Goal: Task Accomplishment & Management: Complete application form

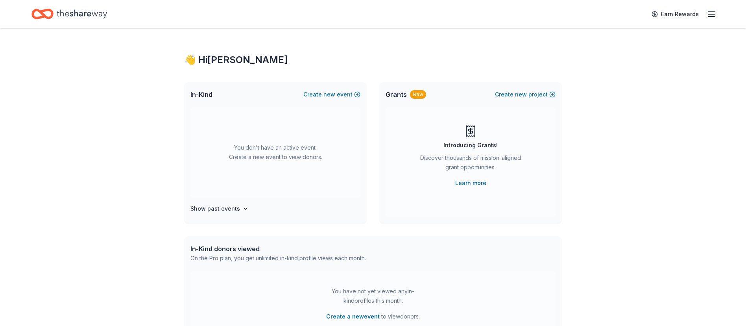
scroll to position [1, 0]
click at [321, 94] on button "Create new event" at bounding box center [331, 92] width 57 height 9
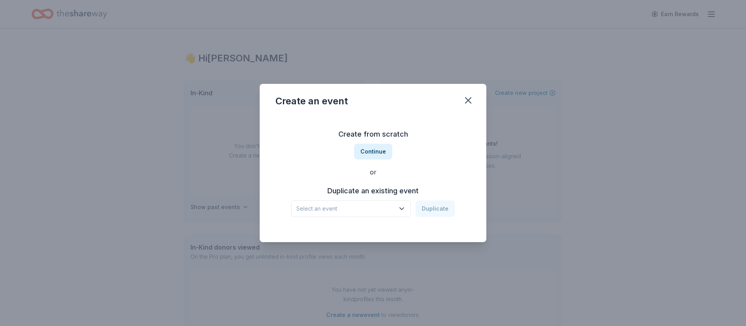
scroll to position [2, 0]
click at [374, 207] on span "Select an event" at bounding box center [345, 208] width 98 height 9
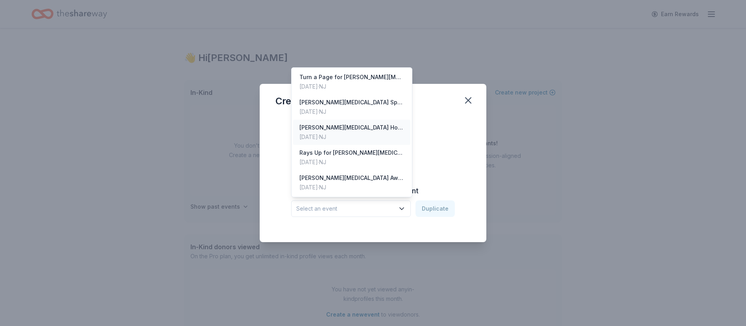
click at [378, 128] on div "[PERSON_NAME][MEDICAL_DATA] Holiday Gift Auction" at bounding box center [352, 127] width 105 height 9
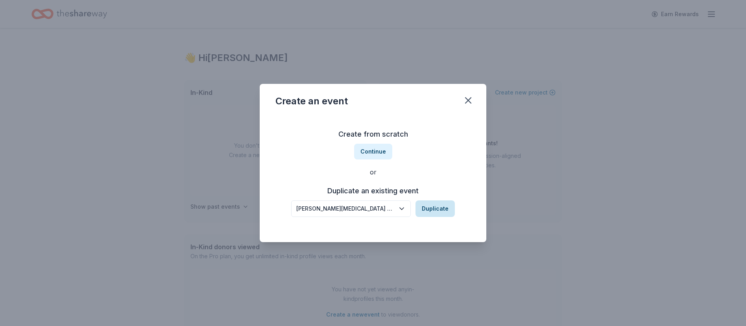
click at [433, 211] on button "Duplicate" at bounding box center [435, 208] width 39 height 17
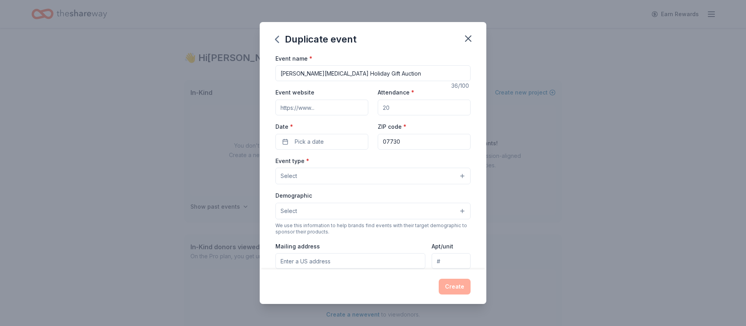
click at [314, 108] on input "Event website" at bounding box center [322, 108] width 93 height 16
type input "[URL][DOMAIN_NAME]"
click at [336, 142] on button "Pick a date" at bounding box center [322, 142] width 93 height 16
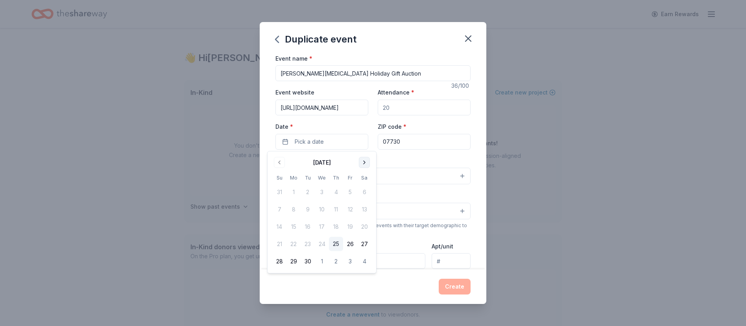
click at [364, 159] on button "Go to next month" at bounding box center [364, 162] width 11 height 11
click at [280, 277] on button "30" at bounding box center [279, 279] width 14 height 14
click at [361, 125] on label "Date *" at bounding box center [322, 127] width 93 height 8
click at [361, 134] on button "[DATE]" at bounding box center [322, 142] width 93 height 16
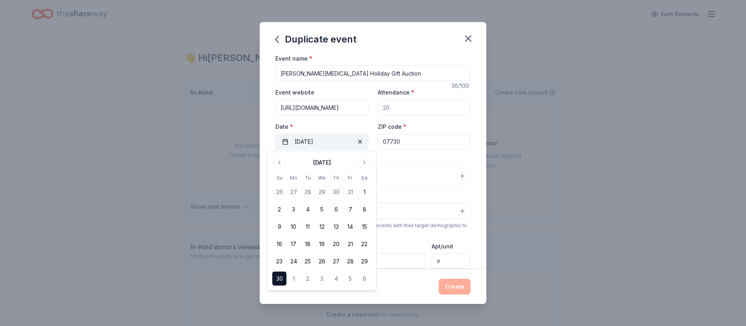
click at [319, 142] on button "[DATE]" at bounding box center [322, 142] width 93 height 16
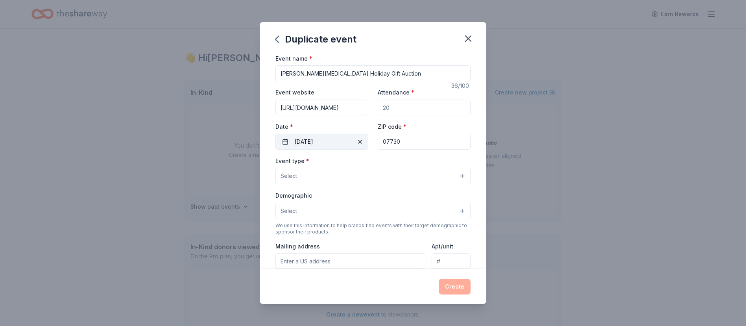
click at [359, 141] on span "button" at bounding box center [359, 141] width 9 height 9
click at [322, 141] on span "Pick a date" at bounding box center [309, 141] width 29 height 9
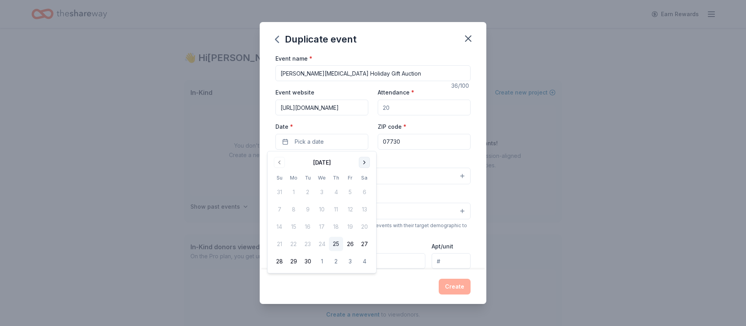
click at [366, 164] on button "Go to next month" at bounding box center [364, 162] width 11 height 11
click at [280, 226] on button "14" at bounding box center [279, 227] width 14 height 14
click at [355, 118] on div "Event website [URL][DOMAIN_NAME] Attendance * Date * [DATE] ZIP code * 07730" at bounding box center [373, 118] width 195 height 62
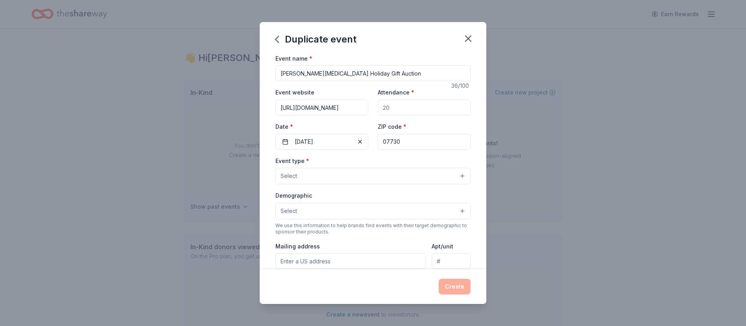
click at [310, 177] on button "Select" at bounding box center [373, 176] width 195 height 17
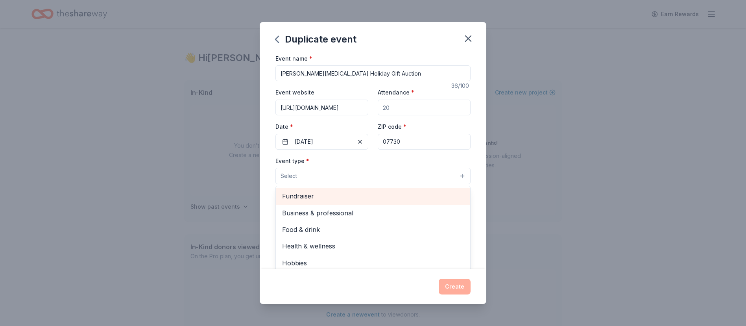
click at [307, 197] on span "Fundraiser" at bounding box center [373, 196] width 182 height 10
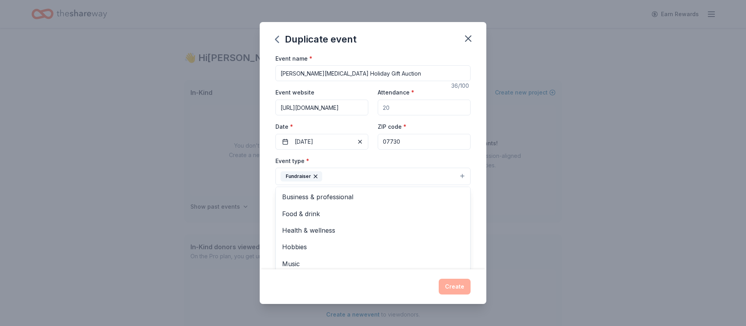
click at [479, 149] on div "Event name * [PERSON_NAME][MEDICAL_DATA] Holiday Gift Auction 36 /100 Event web…" at bounding box center [373, 162] width 227 height 216
click at [311, 209] on button "Select" at bounding box center [373, 212] width 195 height 17
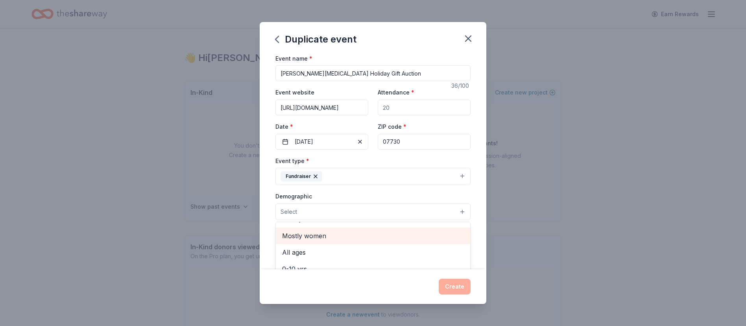
click at [316, 236] on span "Mostly women" at bounding box center [373, 236] width 182 height 10
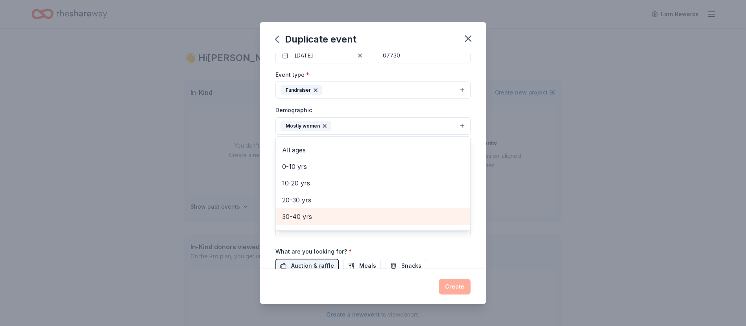
scroll to position [87, 0]
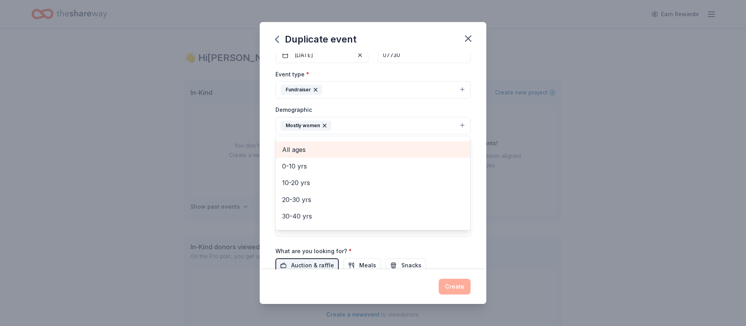
click at [298, 151] on span "All ages" at bounding box center [373, 149] width 182 height 10
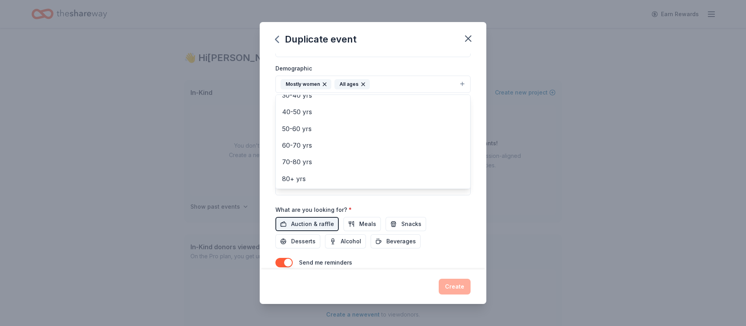
scroll to position [129, 0]
click at [313, 219] on div "Event name * [PERSON_NAME][MEDICAL_DATA] Holiday Gift Auction 36 /100 Event web…" at bounding box center [373, 106] width 195 height 365
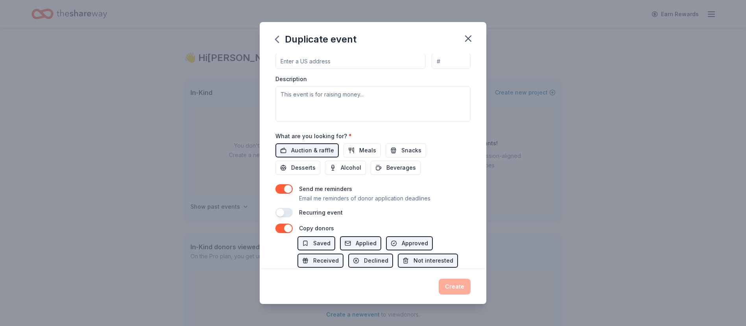
scroll to position [203, 0]
click at [440, 213] on div "Recurring event" at bounding box center [373, 211] width 195 height 9
click at [285, 227] on button "button" at bounding box center [284, 226] width 17 height 9
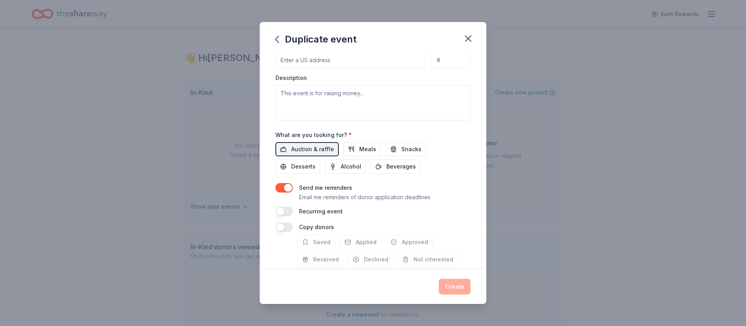
click at [287, 187] on button "button" at bounding box center [284, 187] width 17 height 9
click at [462, 179] on div "Event name * [PERSON_NAME][MEDICAL_DATA] Holiday Gift Auction 36 /100 Event web…" at bounding box center [373, 33] width 195 height 365
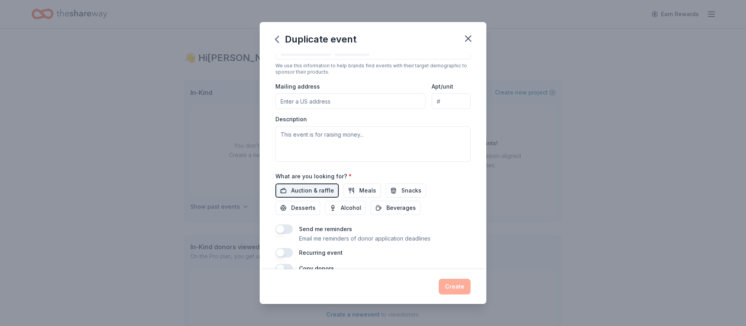
scroll to position [159, 0]
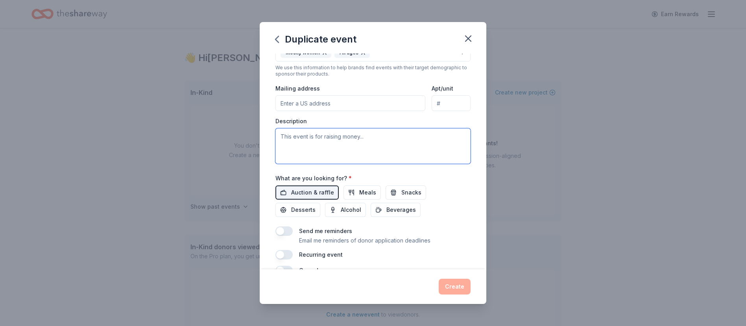
click at [342, 153] on textarea at bounding box center [373, 145] width 195 height 35
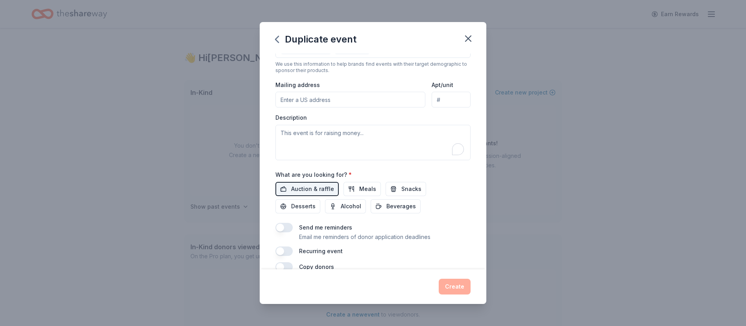
click at [337, 97] on input "Mailing address" at bounding box center [351, 100] width 150 height 16
type input "[STREET_ADDRESS]"
click at [332, 137] on textarea "To enrich screen reader interactions, please activate Accessibility in Grammarl…" at bounding box center [373, 141] width 195 height 35
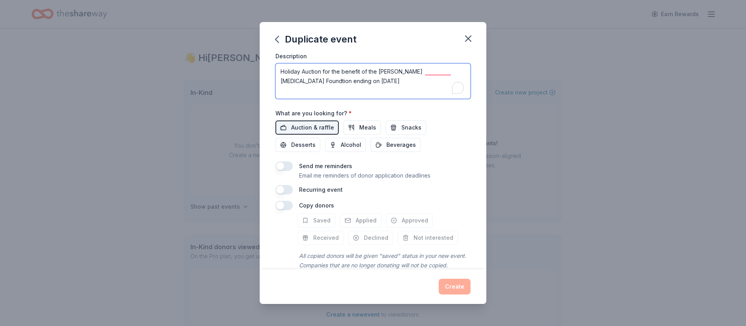
scroll to position [239, 0]
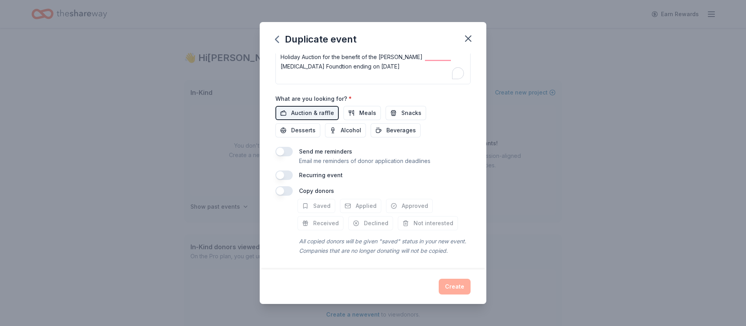
click at [281, 152] on button "button" at bounding box center [284, 151] width 17 height 9
click at [286, 150] on button "button" at bounding box center [284, 151] width 17 height 9
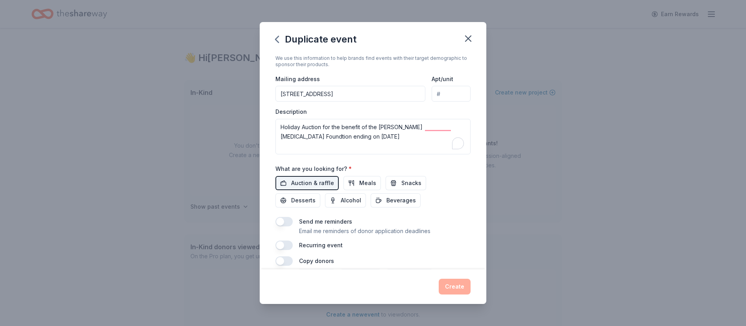
scroll to position [140, 0]
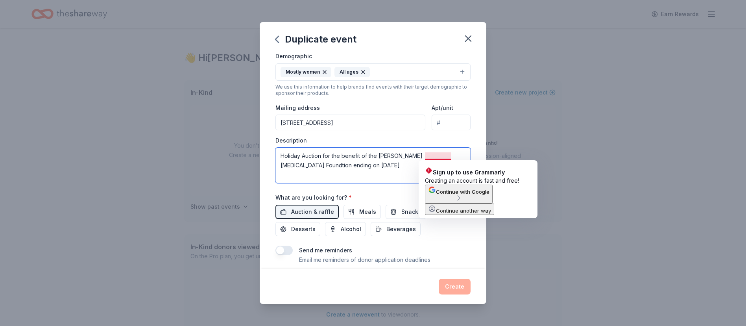
click at [442, 156] on textarea "Holiday Auction for the benefit of the [PERSON_NAME][MEDICAL_DATA] Foundtion en…" at bounding box center [373, 165] width 195 height 35
click at [441, 156] on textarea "Holiday Auction for the benefit of the [PERSON_NAME][MEDICAL_DATA] Foundtion en…" at bounding box center [373, 165] width 195 height 35
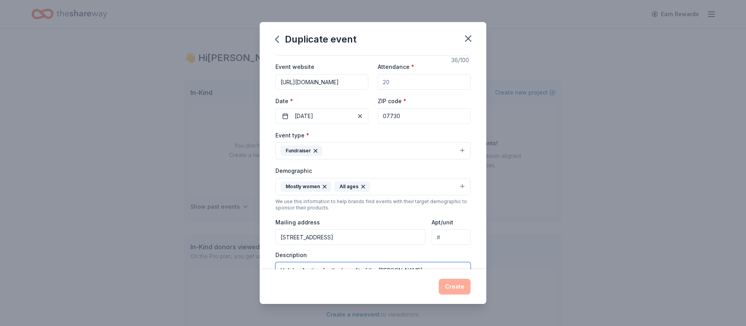
scroll to position [0, 0]
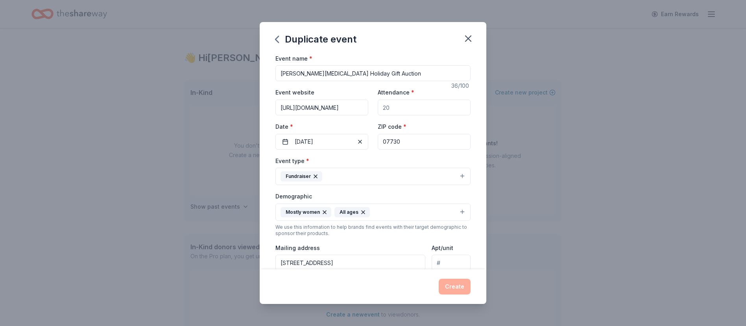
type textarea "Holiday Auction for the benefit of the [PERSON_NAME][MEDICAL_DATA] Foundation e…"
click at [409, 111] on input "Attendance *" at bounding box center [424, 108] width 93 height 16
type input "100"
click at [386, 74] on input "[PERSON_NAME][MEDICAL_DATA] Holiday Gift Auction" at bounding box center [373, 73] width 195 height 16
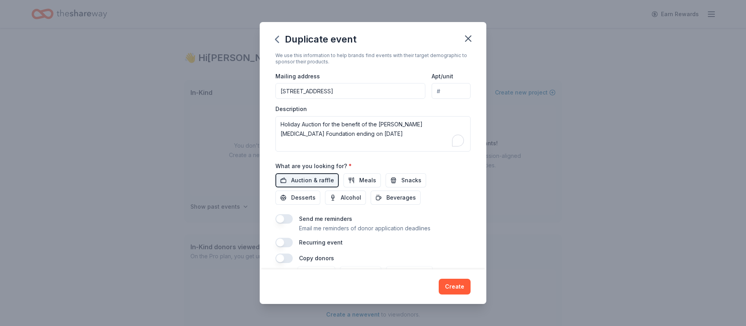
scroll to position [239, 0]
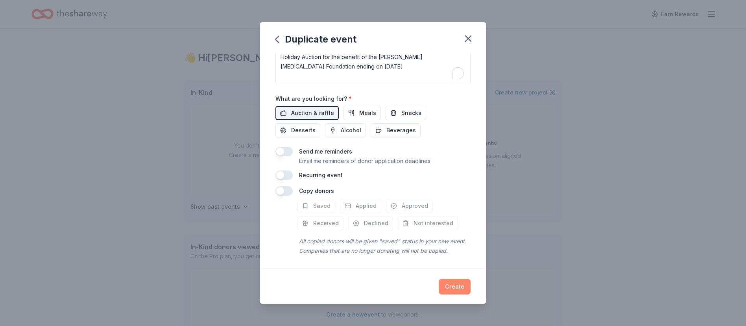
click at [452, 283] on button "Create" at bounding box center [455, 287] width 32 height 16
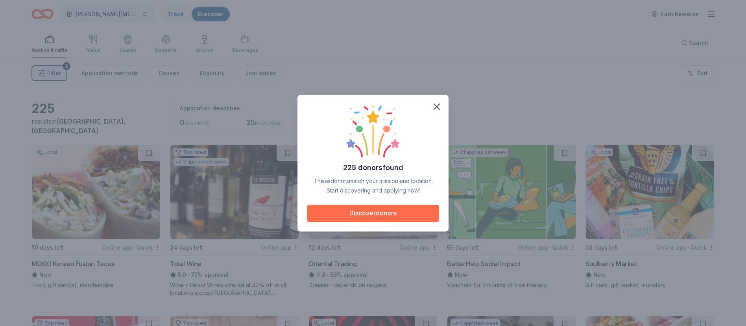
click at [386, 211] on button "Discover donors" at bounding box center [373, 213] width 132 height 17
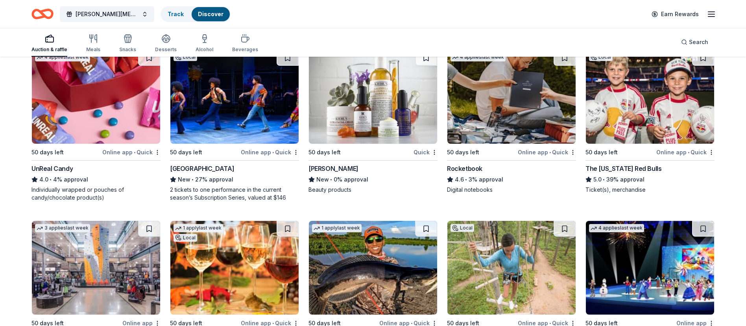
scroll to position [3636, 0]
click at [354, 131] on img at bounding box center [373, 97] width 128 height 94
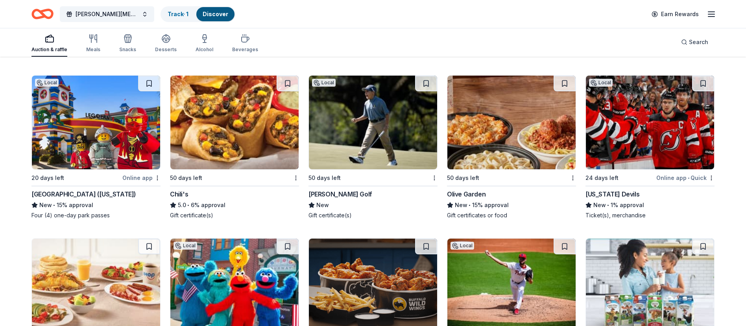
scroll to position [4938, 0]
click at [107, 135] on img at bounding box center [96, 122] width 128 height 94
click at [176, 14] on link "Track · 2" at bounding box center [179, 14] width 22 height 7
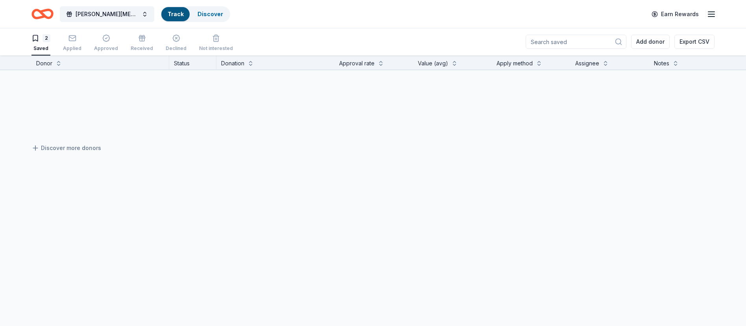
scroll to position [0, 0]
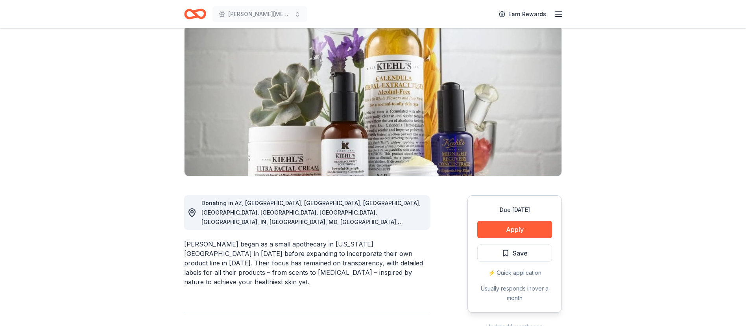
scroll to position [67, 0]
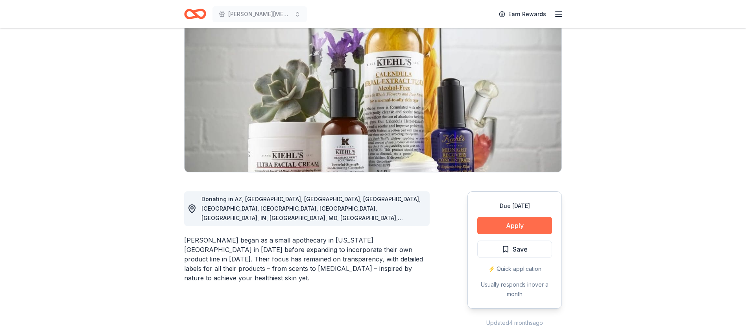
click at [513, 226] on button "Apply" at bounding box center [514, 225] width 75 height 17
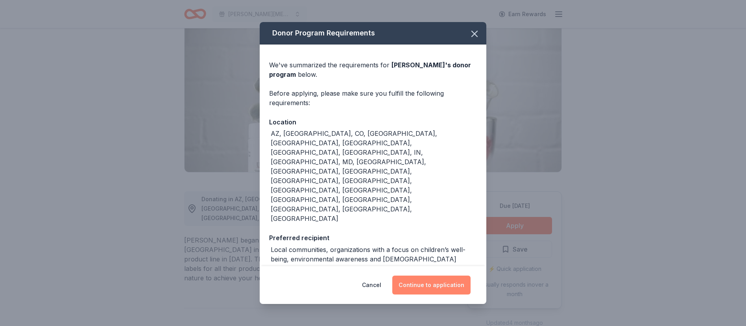
click at [432, 276] on button "Continue to application" at bounding box center [431, 285] width 78 height 19
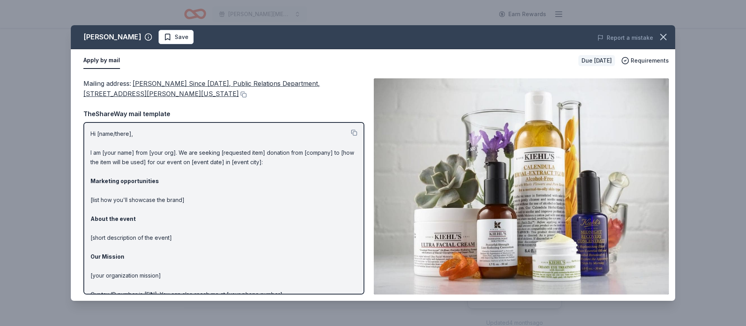
scroll to position [40, 0]
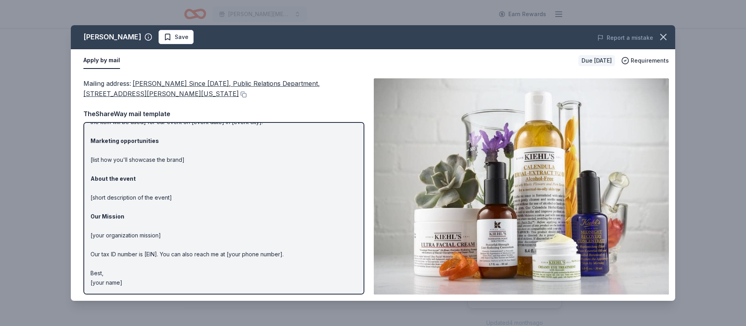
click at [148, 82] on span "Kiehl's Since 1851, Public Relations Department, 435 Hudson St 5th Floor, New Y…" at bounding box center [201, 89] width 237 height 18
click at [166, 83] on span "Kiehl's Since 1851, Public Relations Department, 435 Hudson St 5th Floor, New Y…" at bounding box center [201, 89] width 237 height 18
click at [239, 94] on button at bounding box center [243, 94] width 8 height 6
click at [663, 39] on icon "button" at bounding box center [663, 36] width 11 height 11
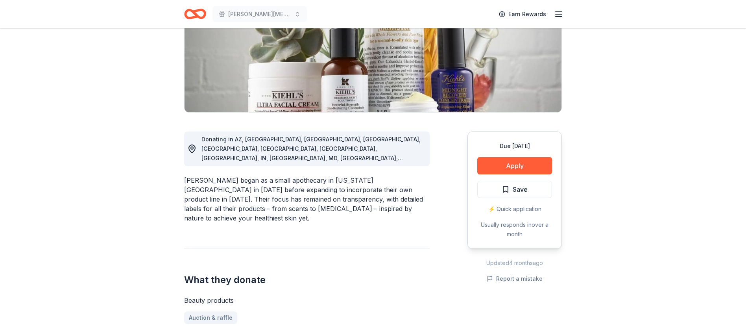
scroll to position [128, 0]
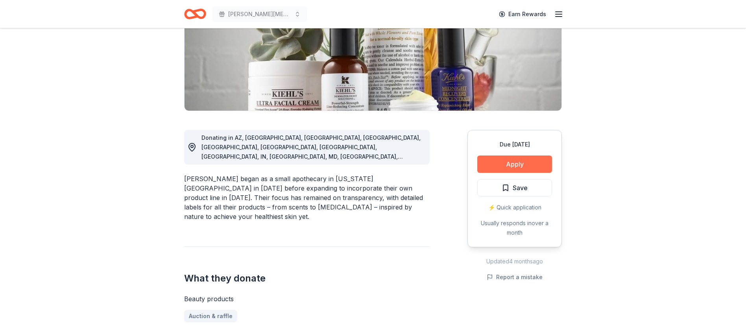
click at [517, 166] on button "Apply" at bounding box center [514, 163] width 75 height 17
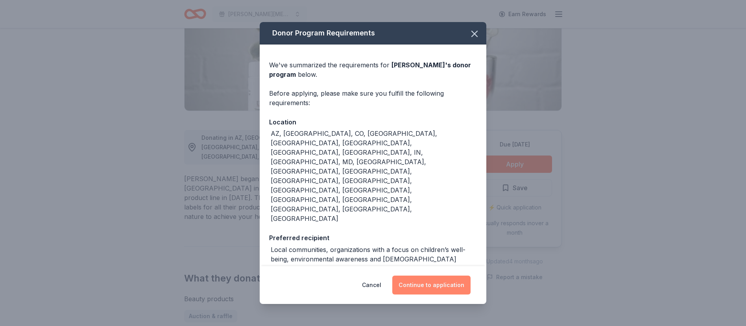
click at [419, 276] on button "Continue to application" at bounding box center [431, 285] width 78 height 19
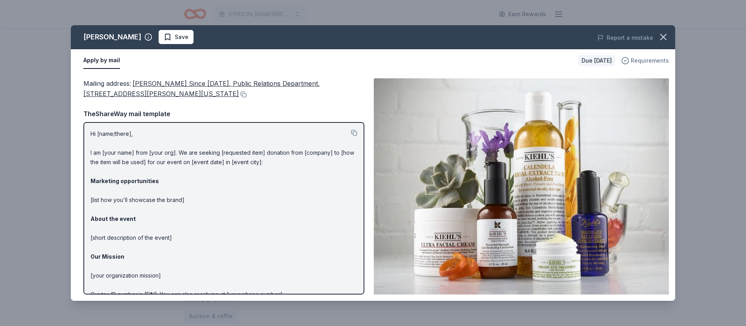
click at [649, 59] on span "Requirements" at bounding box center [650, 60] width 38 height 9
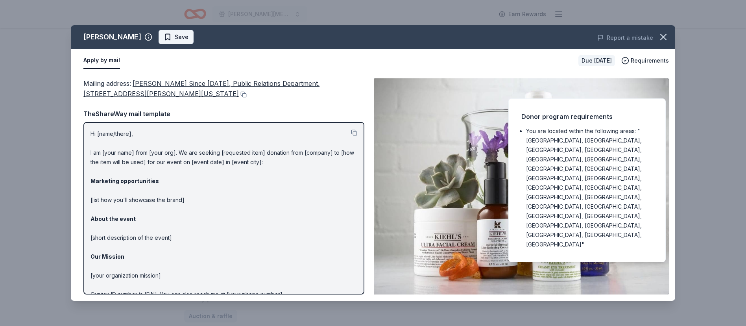
click at [164, 39] on span "Save" at bounding box center [176, 36] width 25 height 9
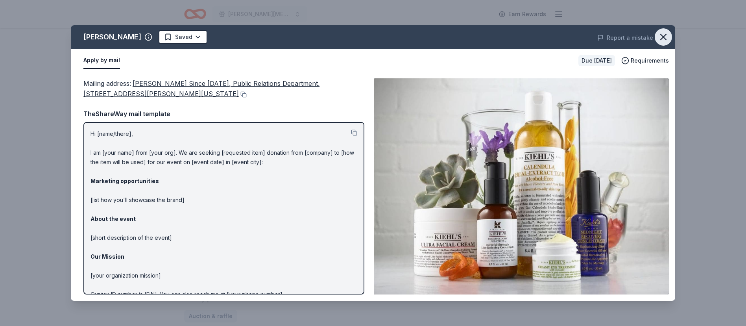
click at [665, 37] on icon "button" at bounding box center [663, 36] width 11 height 11
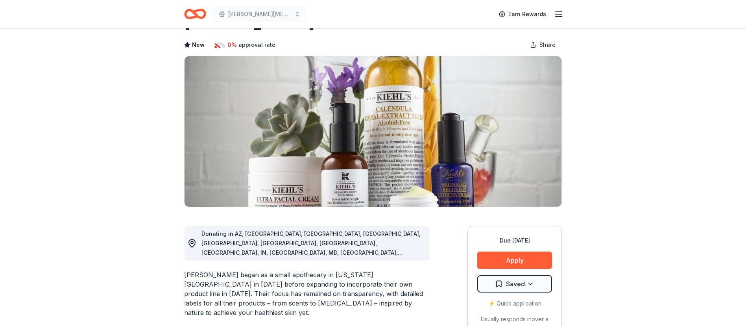
scroll to position [0, 0]
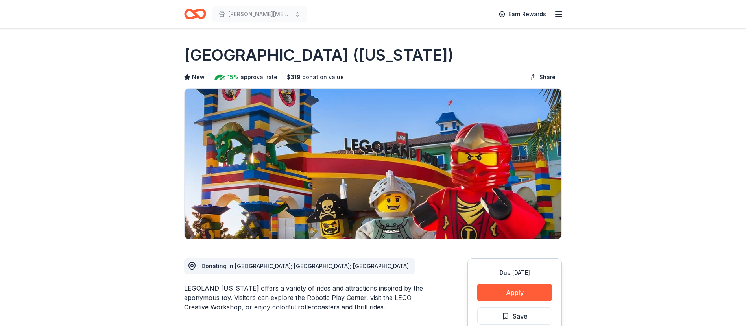
scroll to position [3, 0]
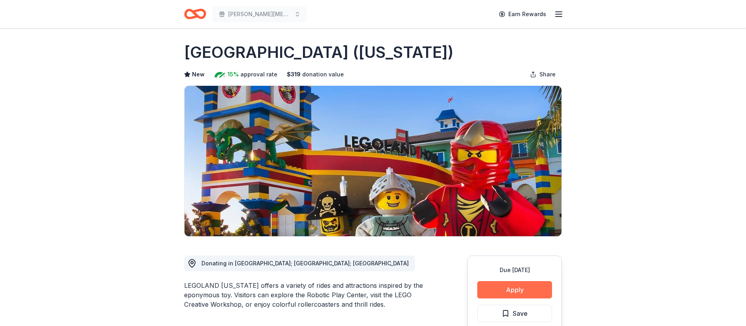
click at [543, 292] on button "Apply" at bounding box center [514, 289] width 75 height 17
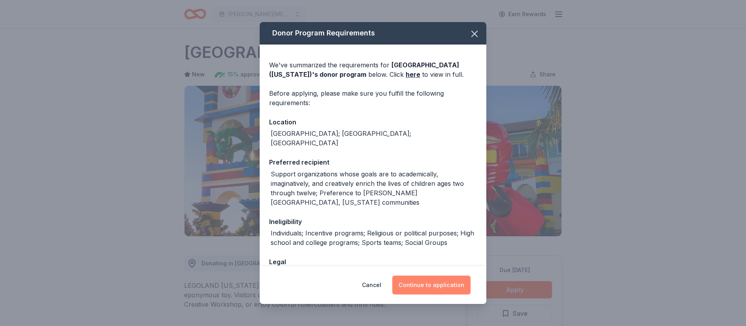
click at [418, 281] on button "Continue to application" at bounding box center [431, 285] width 78 height 19
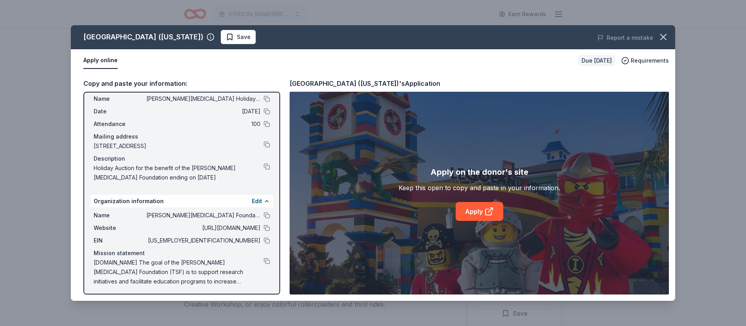
scroll to position [22, 0]
click at [472, 211] on link "Apply" at bounding box center [480, 211] width 48 height 19
click at [267, 165] on button at bounding box center [267, 164] width 6 height 6
click at [666, 39] on icon "button" at bounding box center [664, 37] width 6 height 6
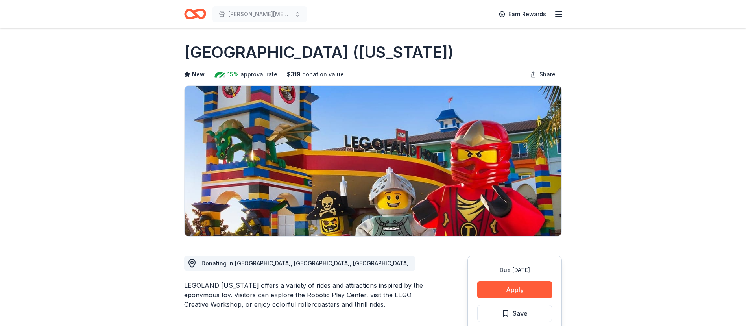
click at [525, 306] on button "Save" at bounding box center [514, 313] width 75 height 17
click at [189, 13] on icon "Home" at bounding box center [195, 14] width 22 height 19
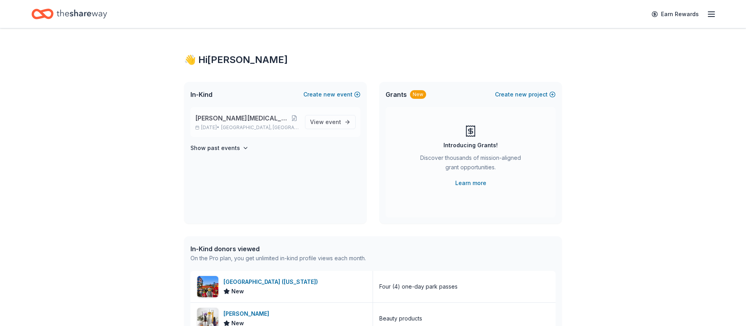
click at [241, 118] on span "[PERSON_NAME][MEDICAL_DATA] Holiday Gift Auction" at bounding box center [242, 117] width 95 height 9
click at [313, 121] on span "View event" at bounding box center [325, 121] width 31 height 9
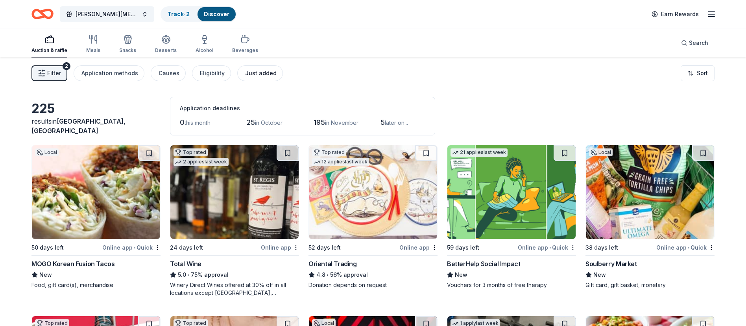
click at [253, 72] on div "Just added" at bounding box center [260, 72] width 31 height 9
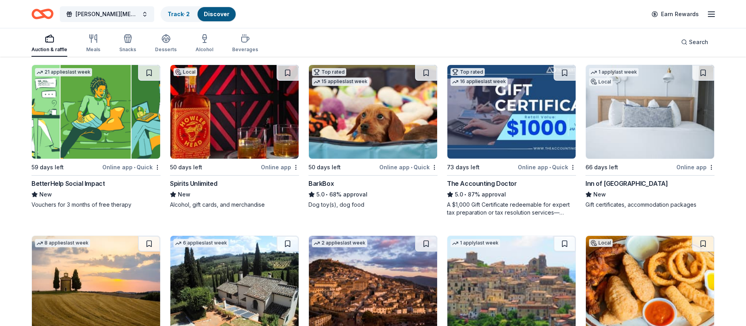
scroll to position [81, 0]
click at [638, 127] on img at bounding box center [650, 112] width 128 height 94
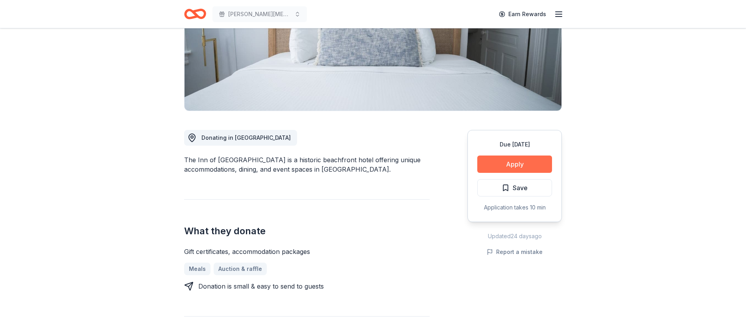
click at [521, 163] on button "Apply" at bounding box center [514, 163] width 75 height 17
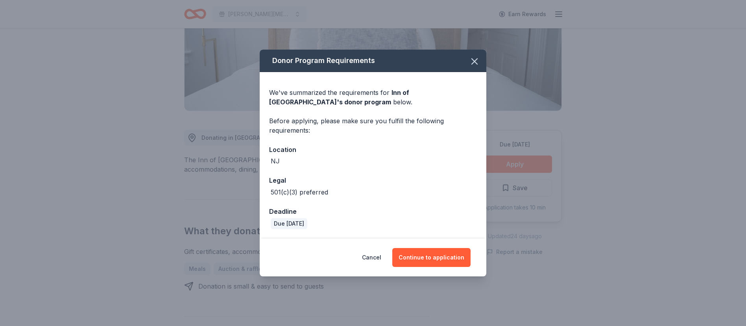
scroll to position [127, 0]
click at [446, 258] on button "Continue to application" at bounding box center [431, 257] width 78 height 19
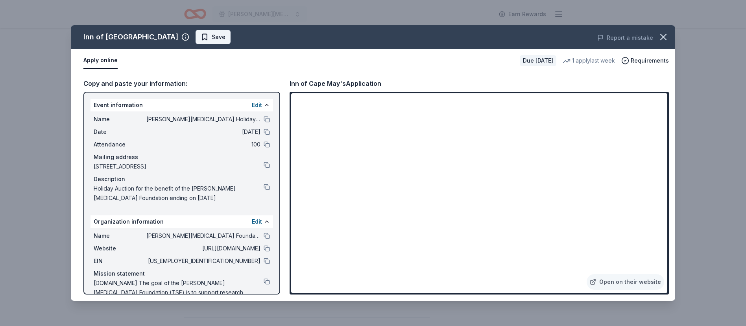
click at [201, 36] on span "Save" at bounding box center [213, 36] width 25 height 9
